Goal: Task Accomplishment & Management: Manage account settings

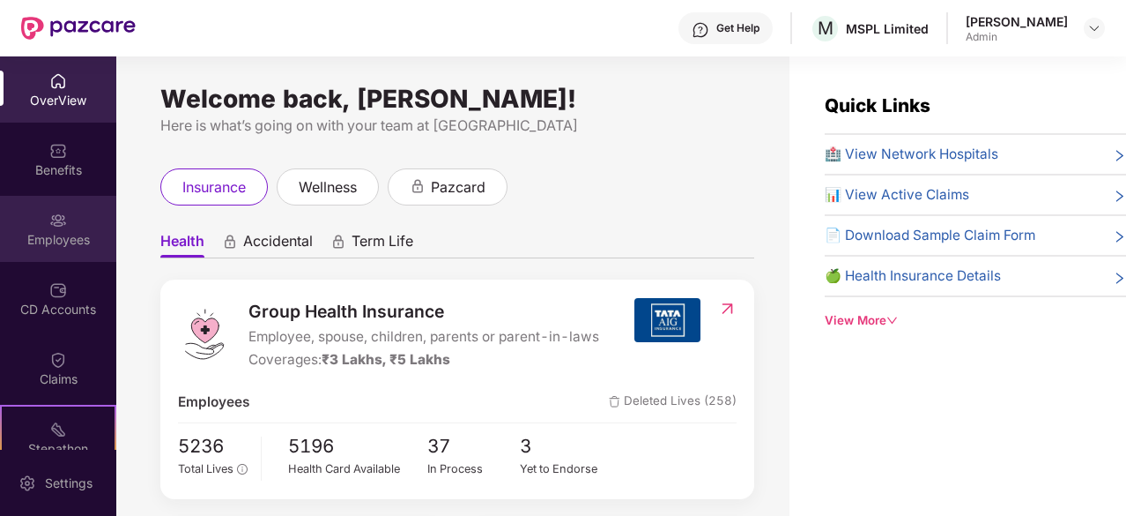
click at [72, 250] on div "Employees" at bounding box center [58, 229] width 116 height 66
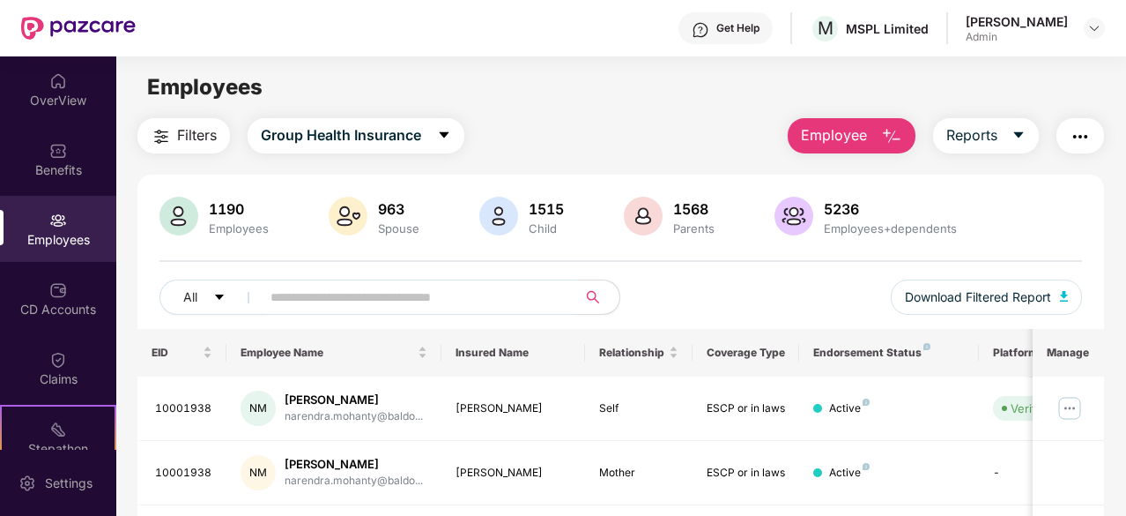
click at [330, 297] on input "text" at bounding box center [412, 297] width 283 height 26
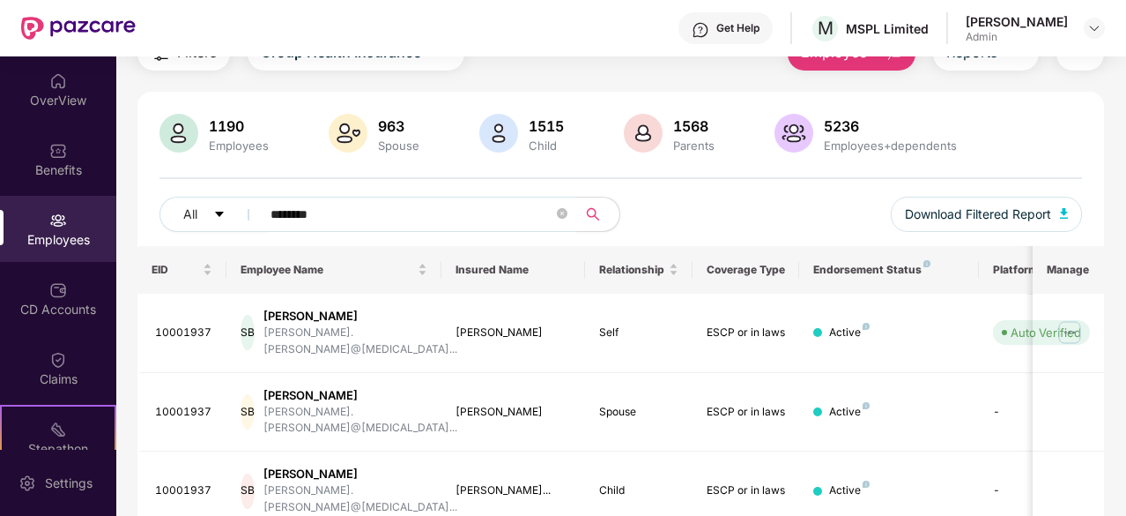
scroll to position [243, 0]
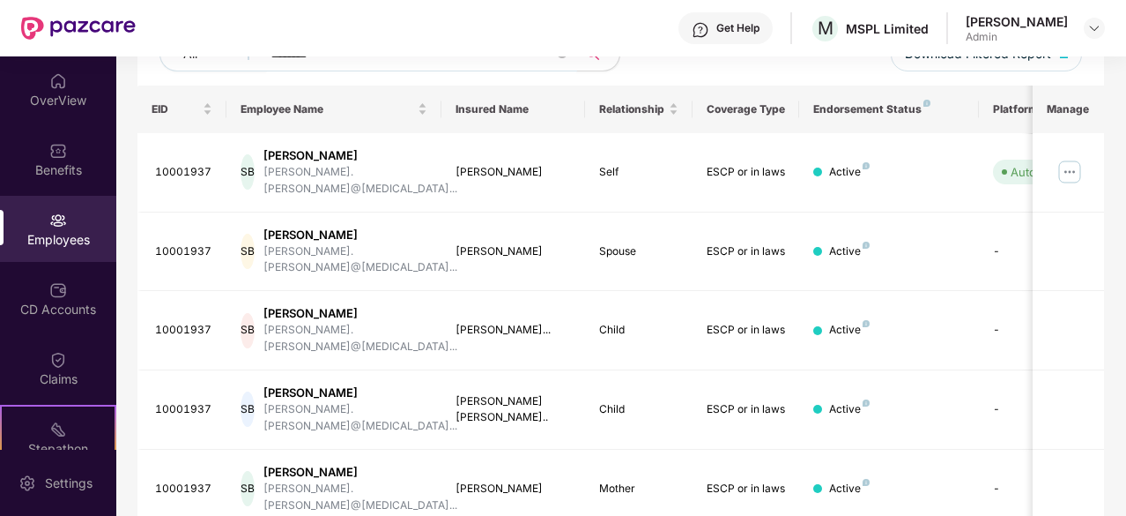
type input "********"
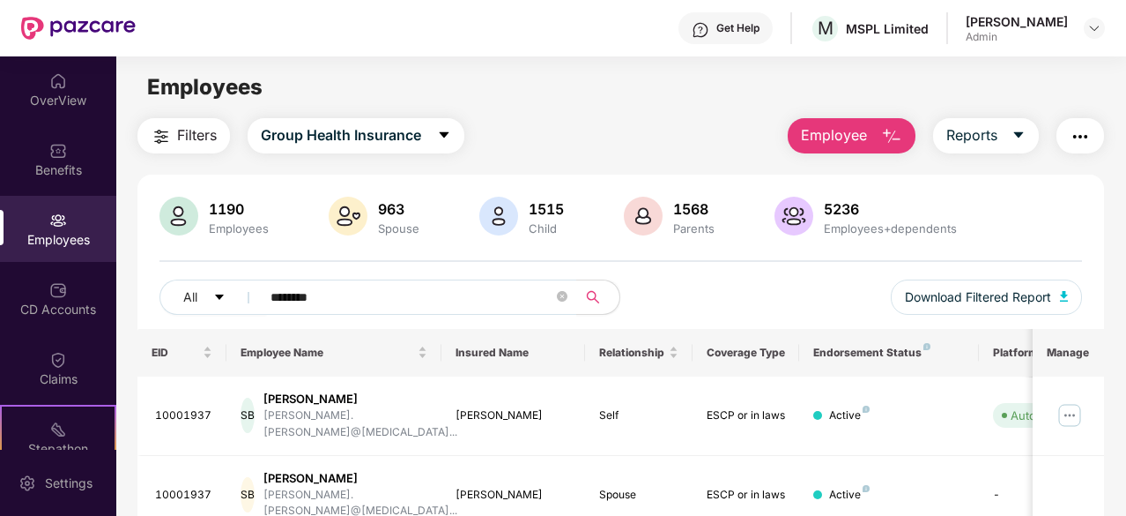
click at [48, 237] on div "Employees" at bounding box center [58, 240] width 116 height 18
click at [74, 233] on div "Employees" at bounding box center [58, 240] width 116 height 18
click at [1010, 142] on button "Reports" at bounding box center [986, 135] width 106 height 35
click at [865, 141] on span "Employee" at bounding box center [834, 135] width 66 height 22
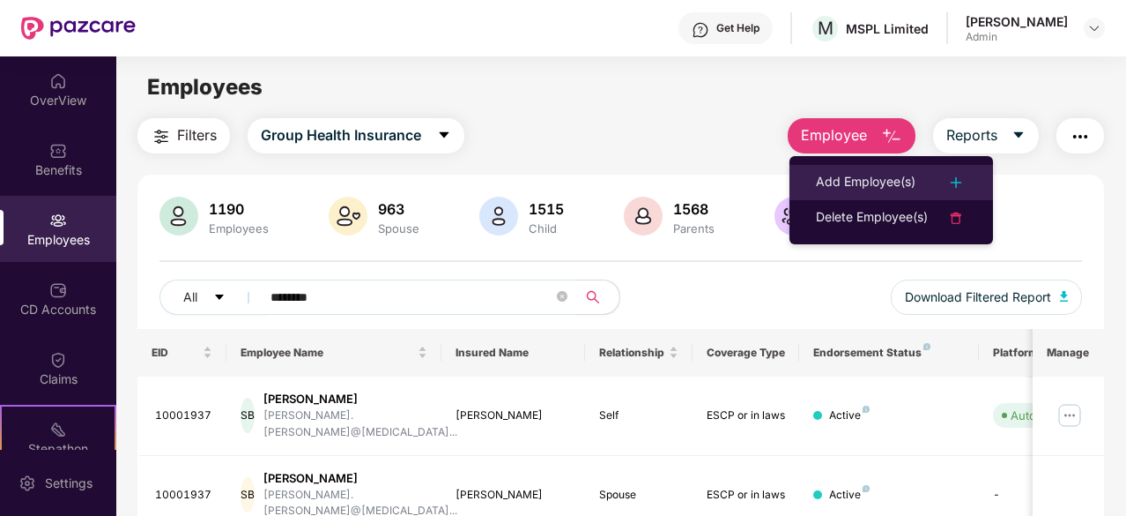
click at [878, 177] on div "Add Employee(s)" at bounding box center [866, 182] width 100 height 21
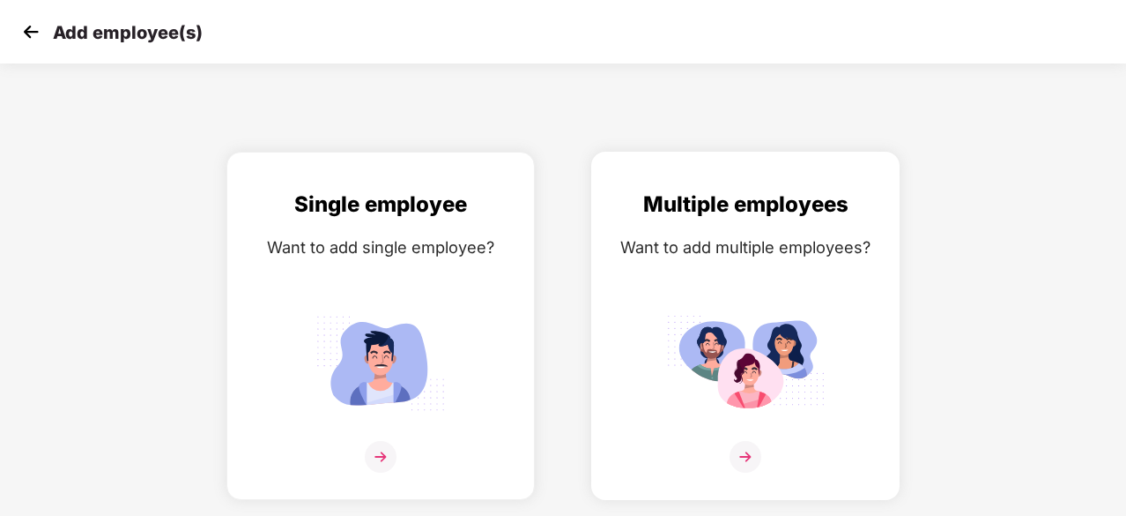
click at [790, 454] on div at bounding box center [745, 468] width 271 height 54
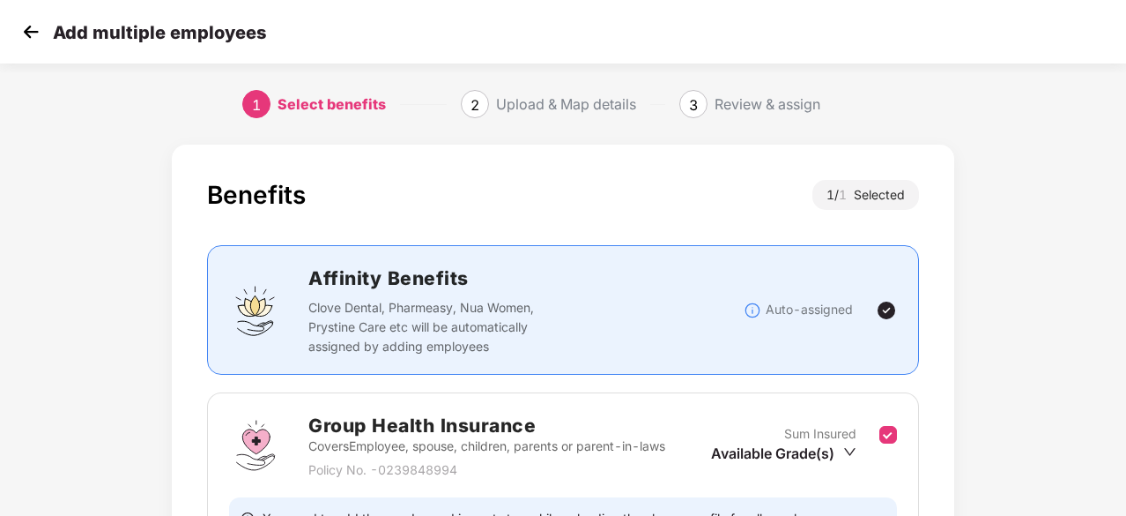
scroll to position [88, 0]
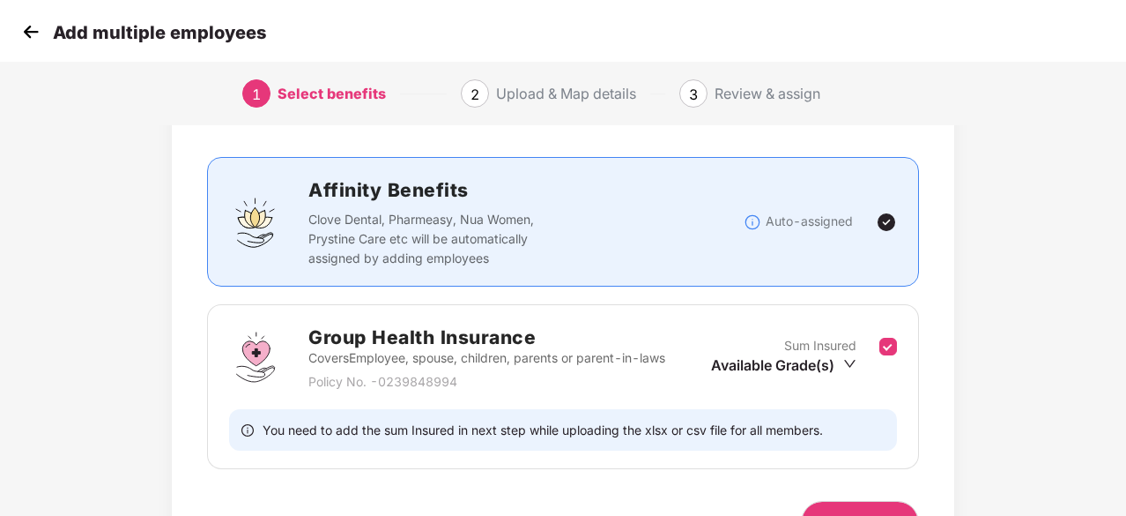
click at [524, 343] on h2 "Group Health Insurance" at bounding box center [486, 337] width 357 height 29
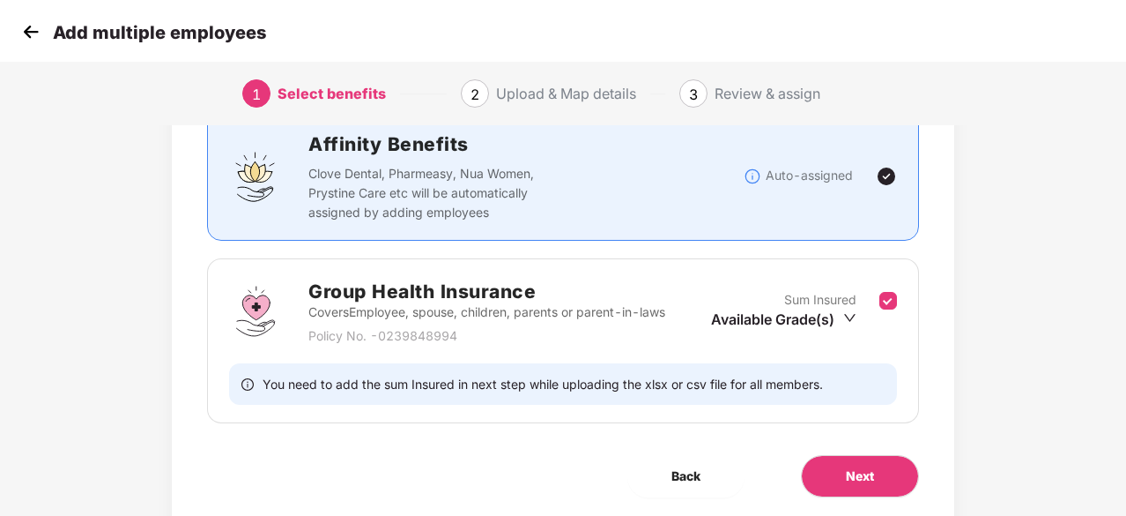
scroll to position [105, 0]
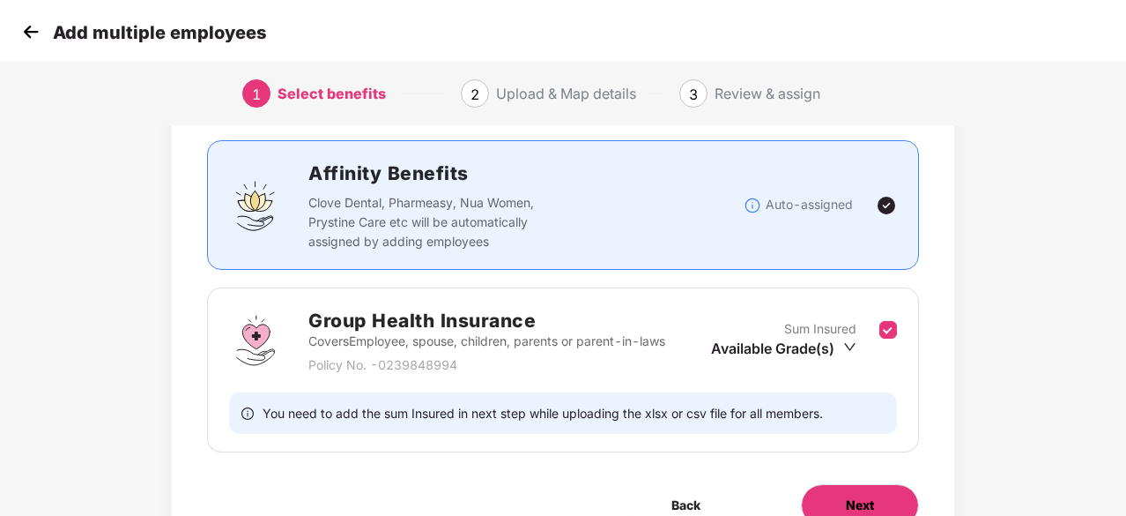
click at [876, 500] on button "Next" at bounding box center [860, 505] width 118 height 42
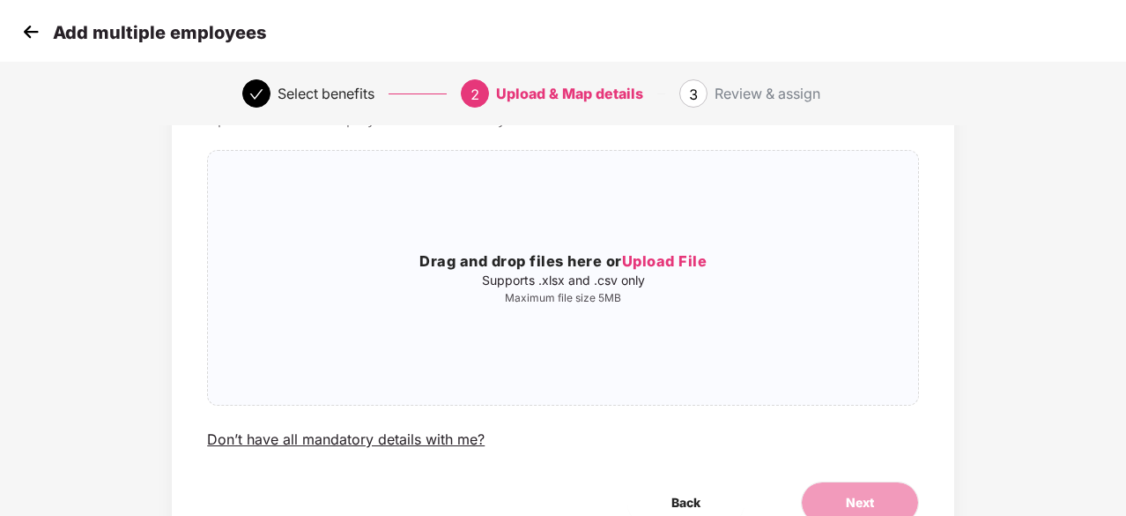
scroll to position [0, 0]
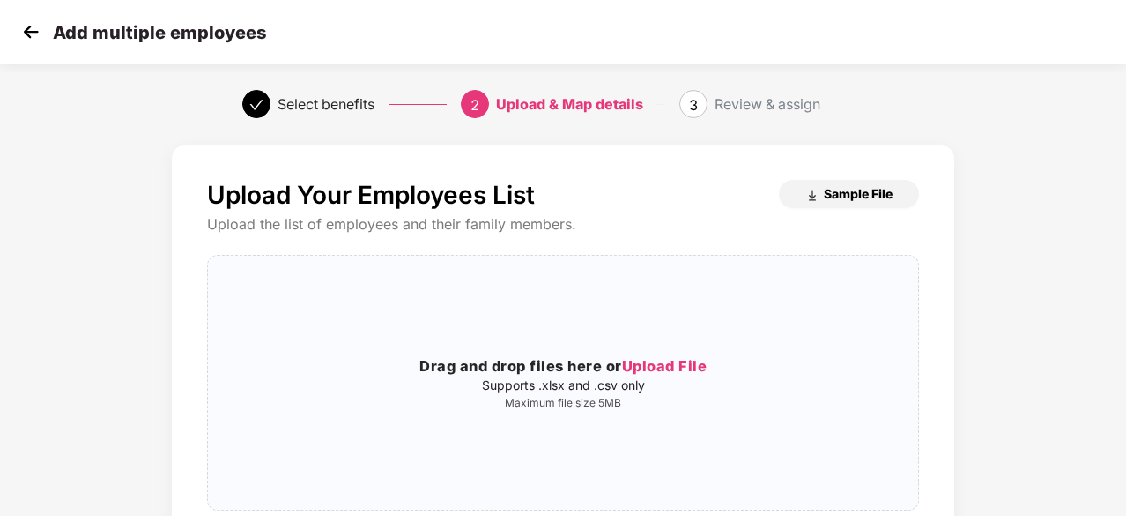
click at [842, 198] on span "Sample File" at bounding box center [858, 193] width 69 height 17
click at [32, 36] on img at bounding box center [31, 32] width 26 height 26
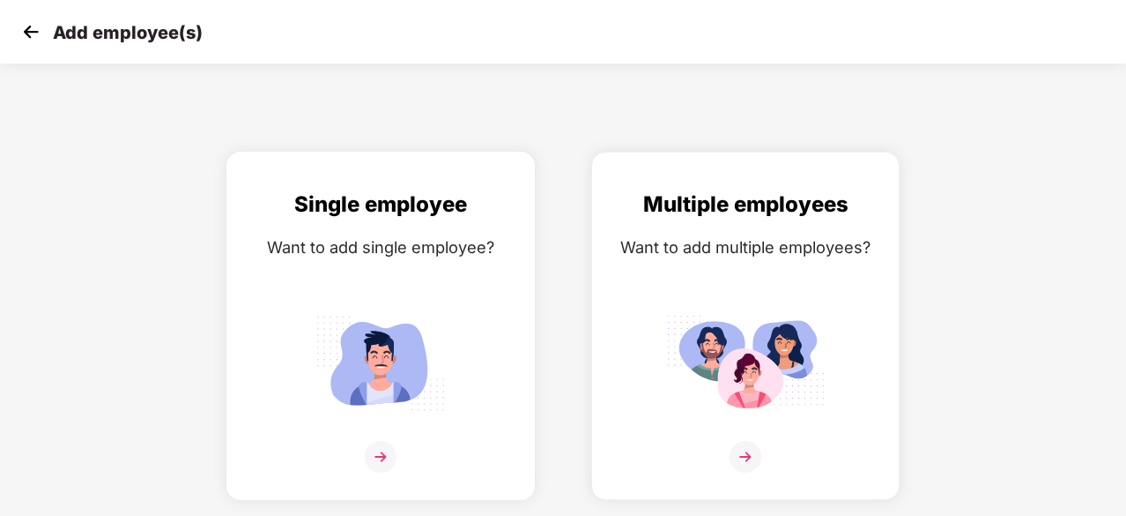
click at [358, 260] on div "Single employee Want to add single employee?" at bounding box center [380, 341] width 271 height 307
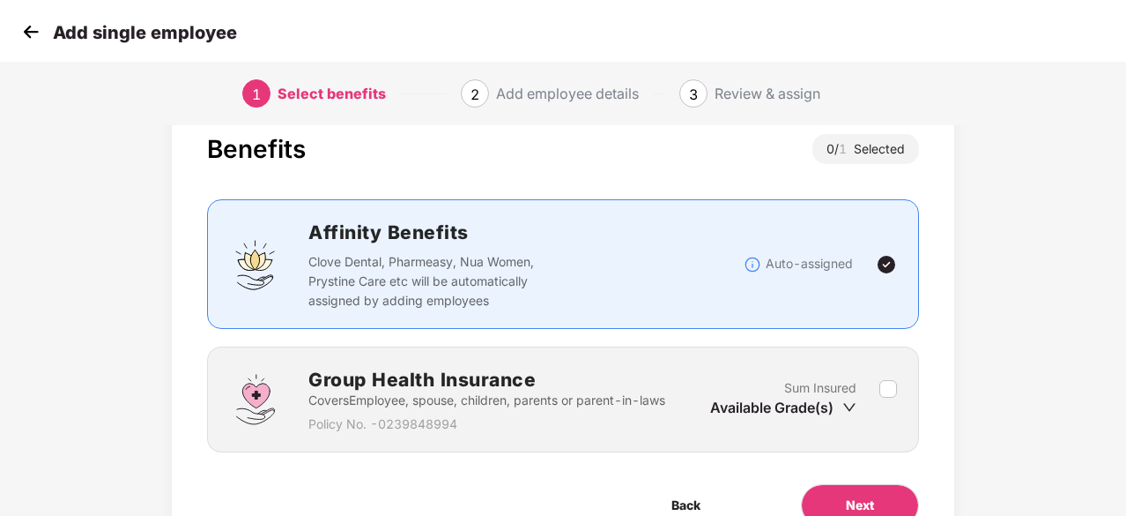
scroll to position [46, 0]
click at [522, 404] on p "Covers Employee, spouse, children, parents or parent-in-laws" at bounding box center [486, 399] width 357 height 19
click at [898, 390] on div "Group Health Insurance Covers Employee, spouse, children, parents or parent-in-…" at bounding box center [563, 399] width 712 height 106
click at [856, 402] on icon "down" at bounding box center [849, 407] width 14 height 14
click at [838, 412] on div "Available Grade(s)" at bounding box center [783, 406] width 146 height 19
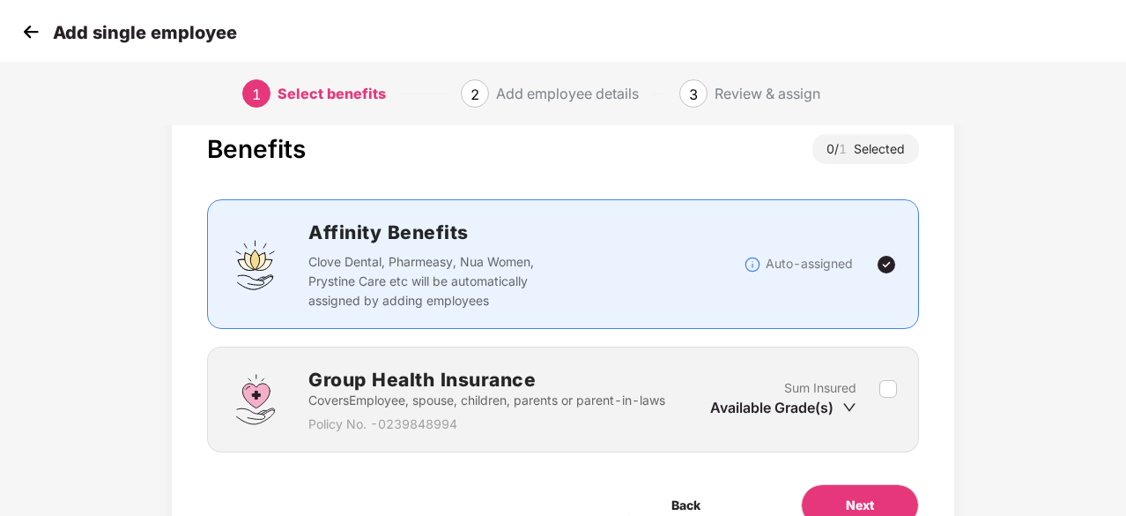
click at [848, 404] on icon "down" at bounding box center [849, 407] width 14 height 14
click at [851, 400] on icon "down" at bounding box center [849, 407] width 14 height 14
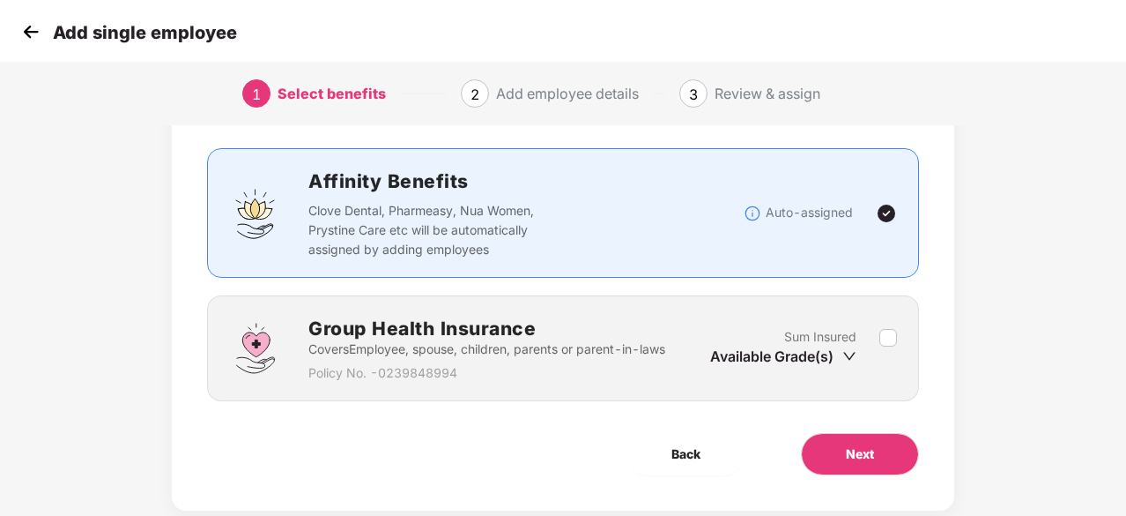
scroll to position [134, 0]
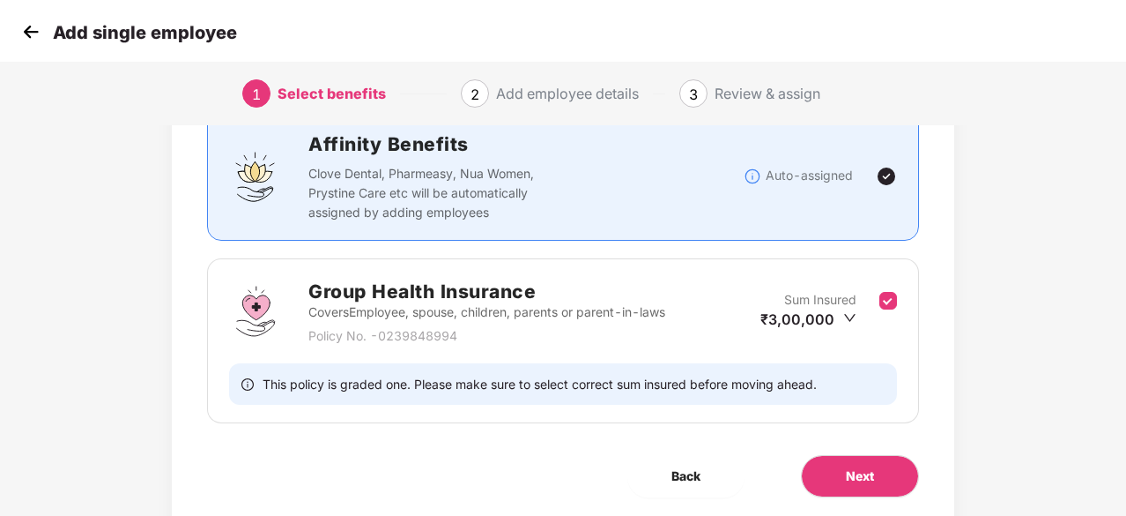
click at [928, 366] on div "Benefits 1 / 1 Selected Affinity Benefits Clove Dental, Pharmeasy, Nua Women, P…" at bounding box center [563, 272] width 783 height 522
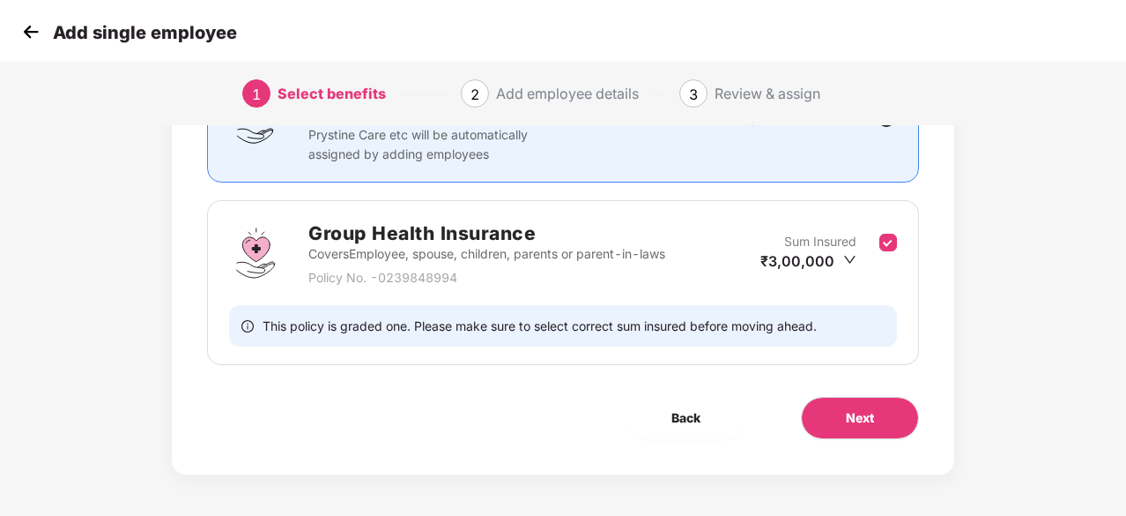
scroll to position [193, 0]
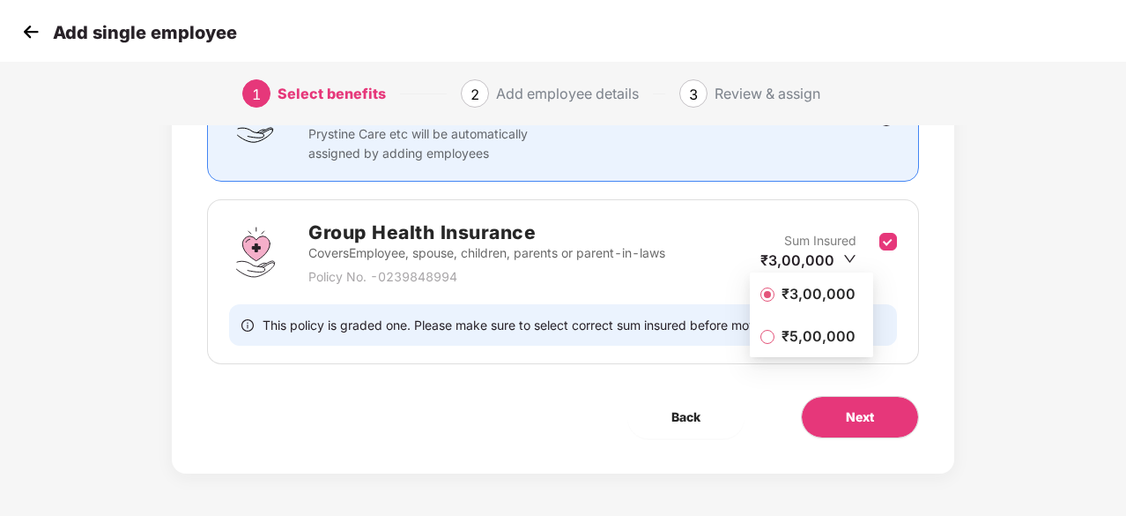
click at [855, 255] on icon "down" at bounding box center [849, 258] width 13 height 13
click at [790, 338] on span "₹5,00,000" at bounding box center [819, 335] width 88 height 19
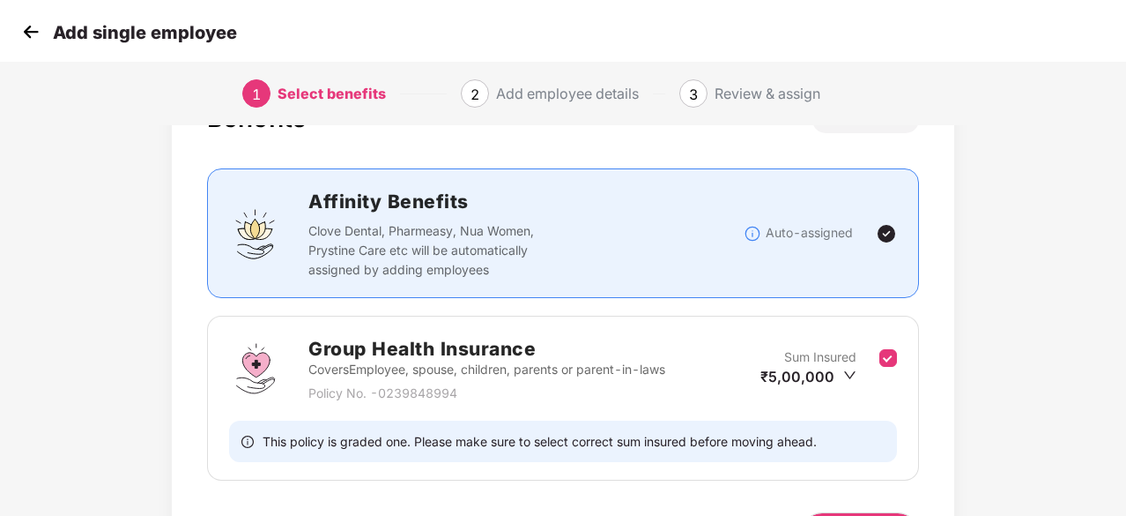
scroll to position [0, 0]
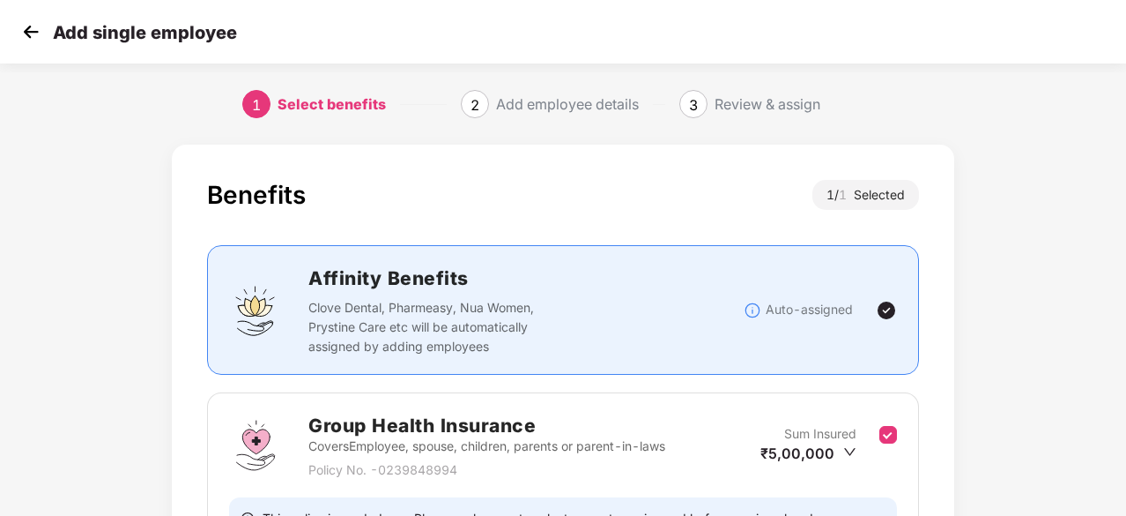
click at [28, 33] on img at bounding box center [31, 32] width 26 height 26
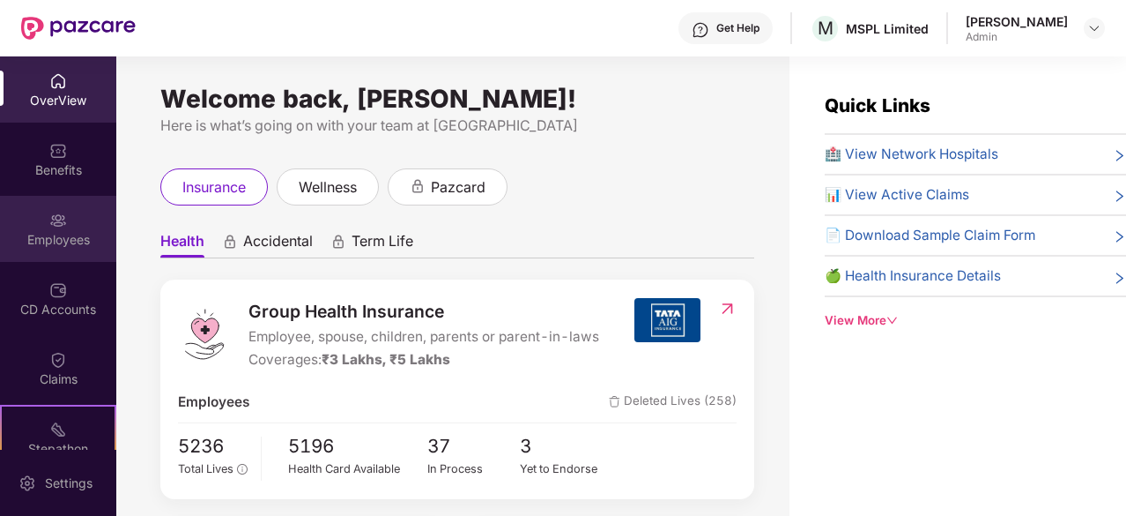
click at [44, 211] on div "Employees" at bounding box center [58, 229] width 116 height 66
click at [58, 235] on div "Employees" at bounding box center [58, 240] width 116 height 18
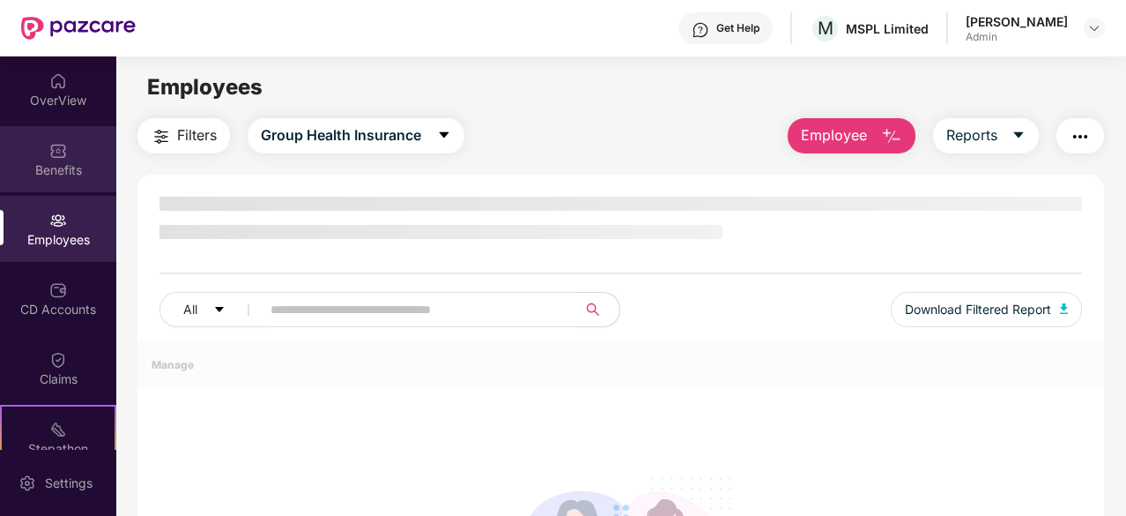
click at [56, 146] on img at bounding box center [58, 151] width 18 height 18
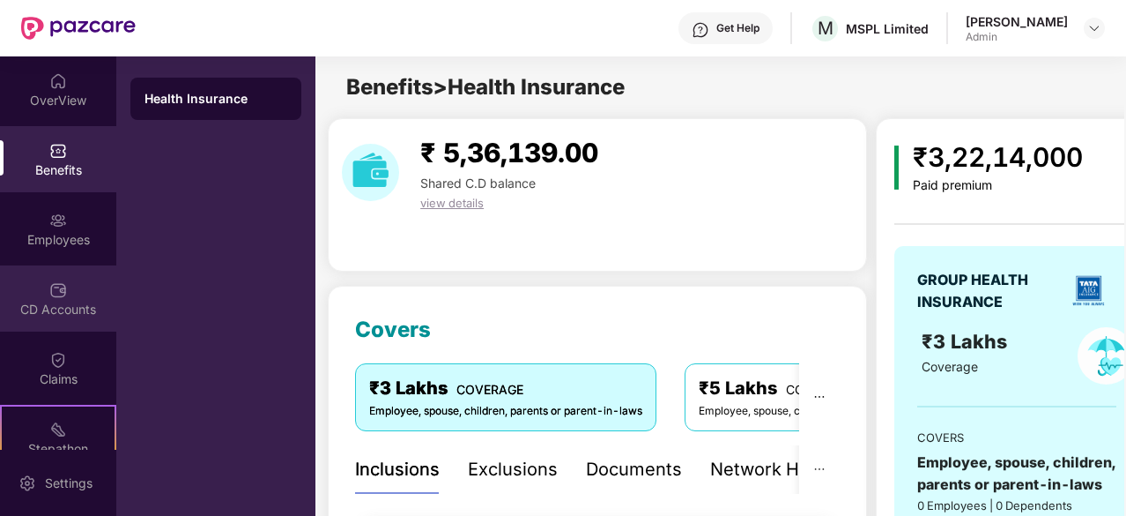
click at [64, 299] on div "CD Accounts" at bounding box center [58, 298] width 116 height 66
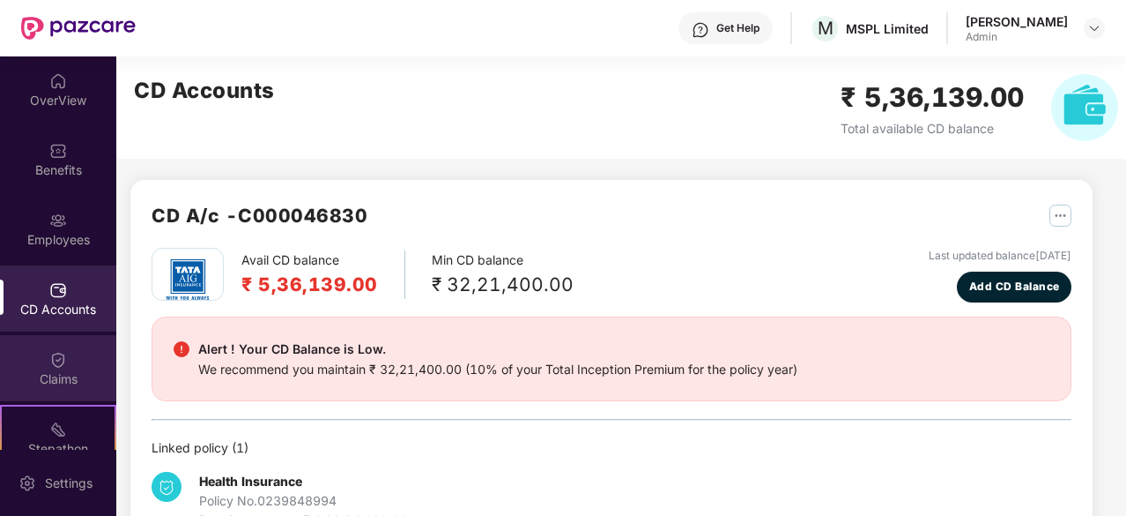
click at [74, 371] on div "Claims" at bounding box center [58, 379] width 116 height 18
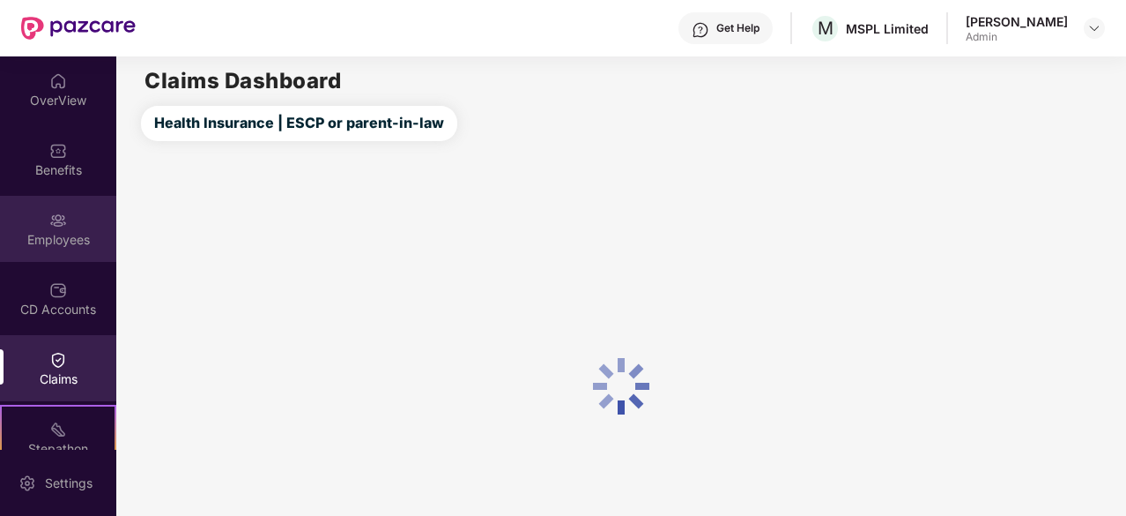
click at [61, 251] on div "Employees" at bounding box center [58, 229] width 116 height 66
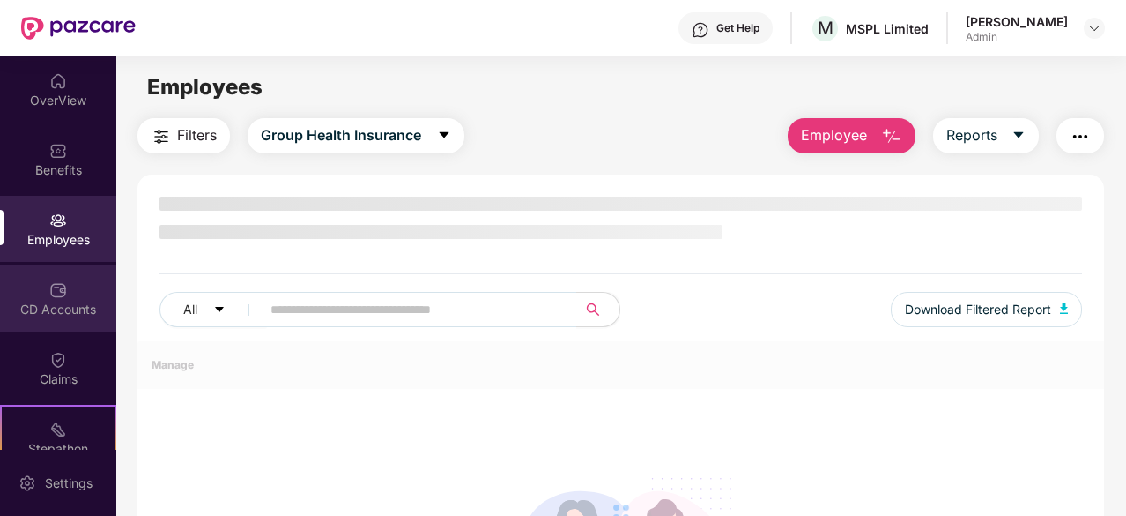
click at [65, 292] on div "CD Accounts" at bounding box center [58, 298] width 116 height 66
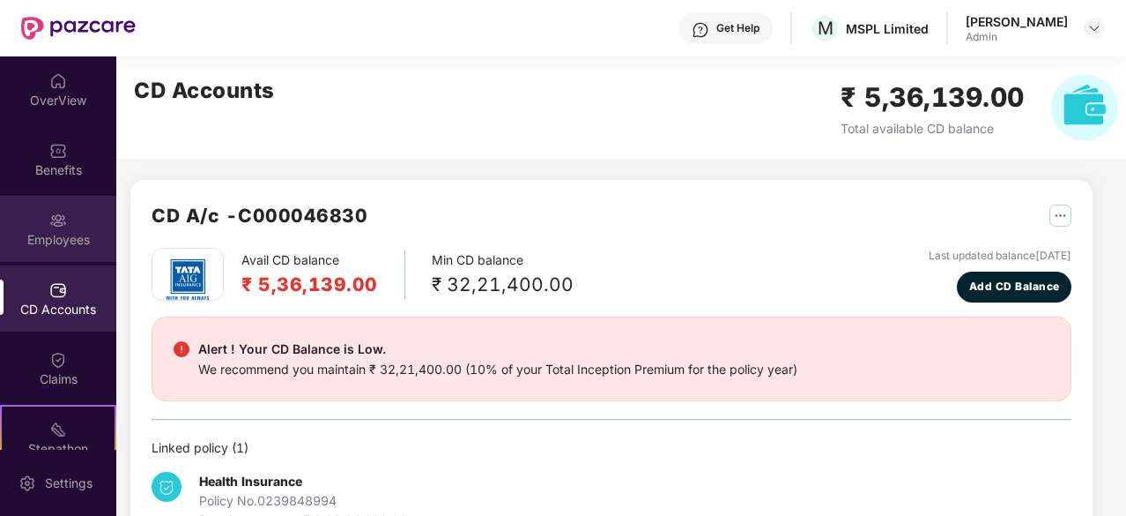
click at [52, 237] on div "Employees" at bounding box center [58, 240] width 116 height 18
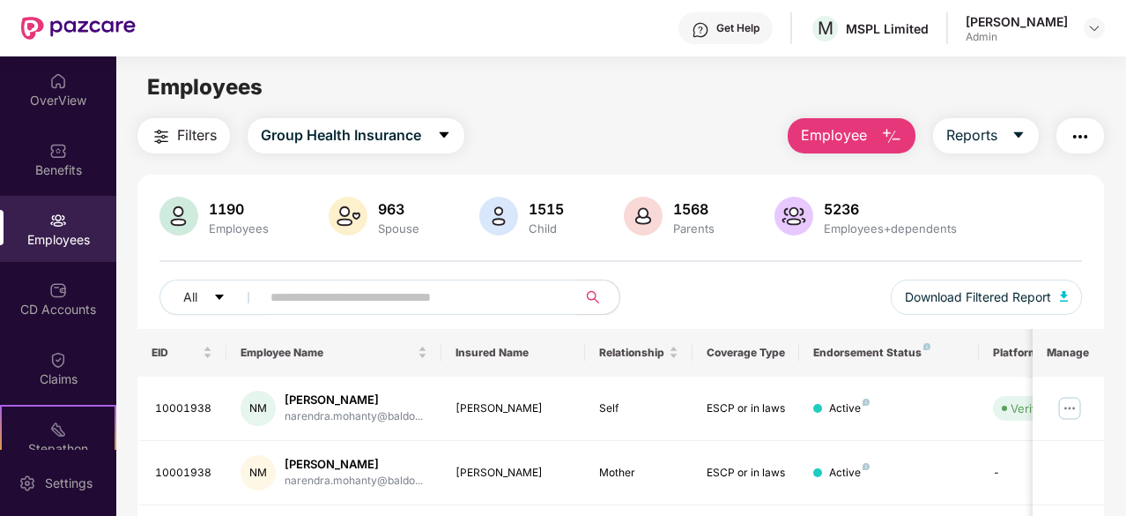
click at [434, 308] on input "text" at bounding box center [412, 297] width 283 height 26
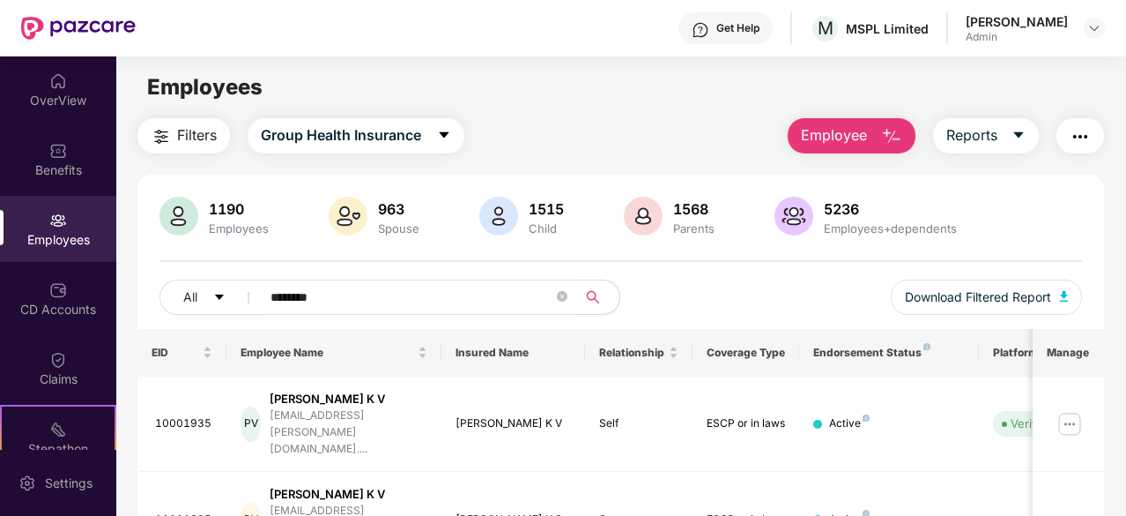
type input "********"
click at [42, 313] on div "CD Accounts" at bounding box center [58, 309] width 116 height 18
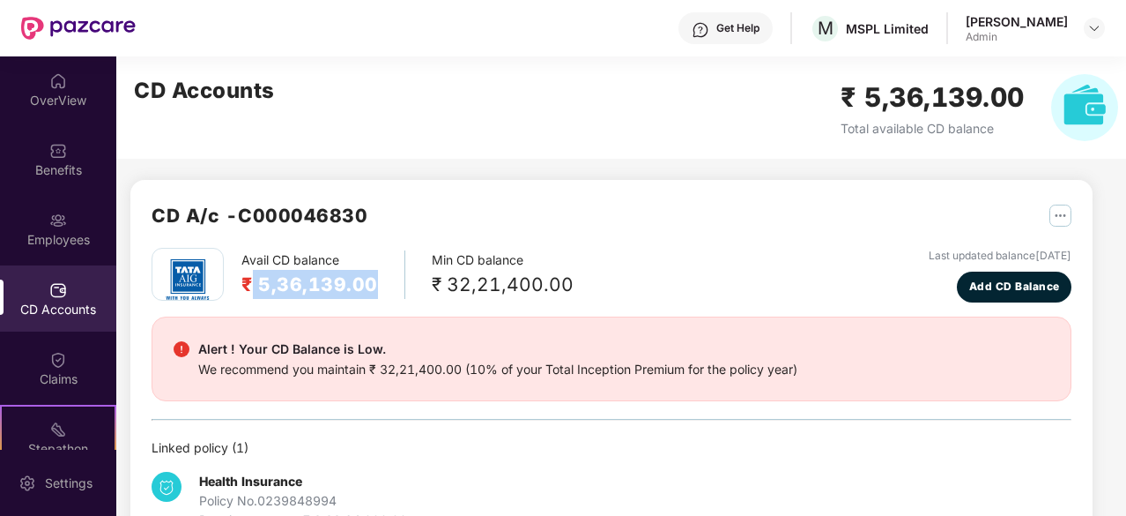
drag, startPoint x: 261, startPoint y: 283, endPoint x: 386, endPoint y: 286, distance: 125.2
click at [386, 286] on div "Avail CD balance ₹ 5,36,139.00" at bounding box center [323, 274] width 164 height 48
click at [323, 292] on h2 "₹ 5,36,139.00" at bounding box center [309, 284] width 137 height 29
